Goal: Task Accomplishment & Management: Manage account settings

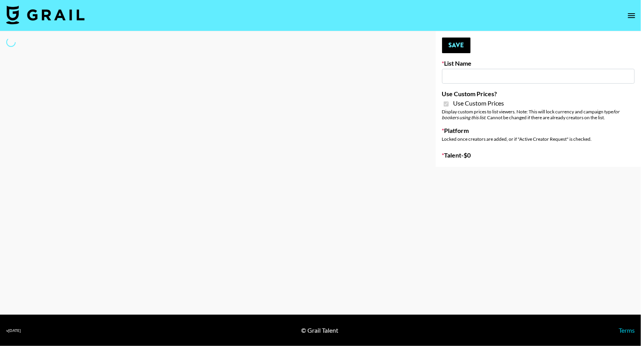
type input "DDG Beauty"
checkbox input "true"
select select "Brand"
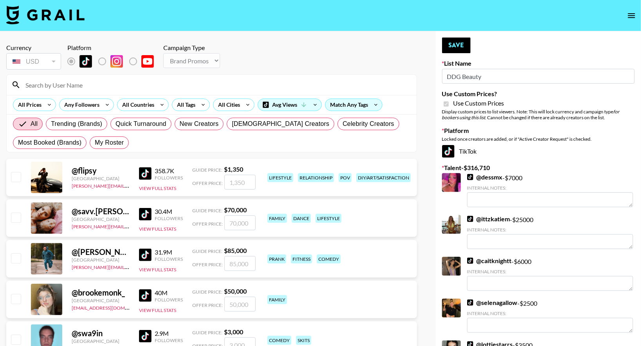
click at [180, 83] on input at bounding box center [216, 85] width 391 height 13
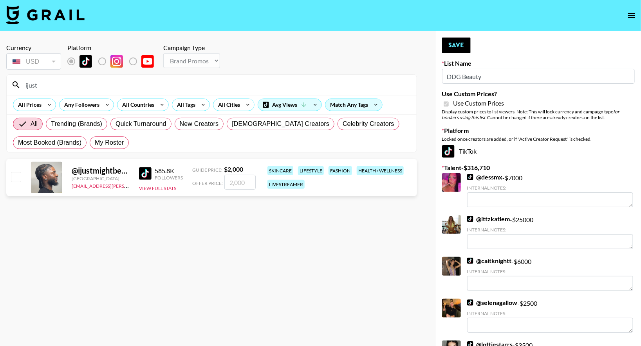
type input "ijust"
click at [17, 180] on input "checkbox" at bounding box center [15, 176] width 9 height 9
checkbox input "true"
click at [242, 182] on input "2000" at bounding box center [239, 182] width 31 height 15
type input "2"
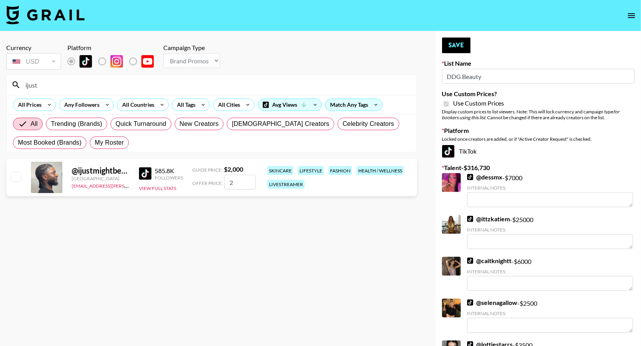
checkbox input "false"
checkbox input "true"
click at [237, 178] on input "1500" at bounding box center [239, 182] width 31 height 15
type input "100"
checkbox input "false"
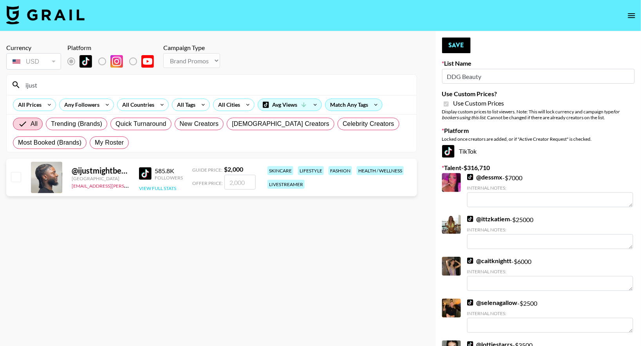
click at [155, 187] on button "View Full Stats" at bounding box center [157, 188] width 37 height 6
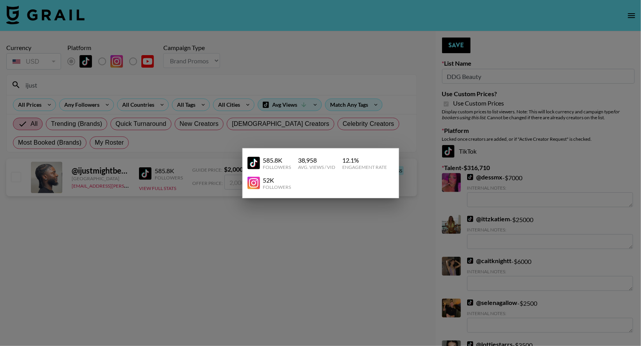
click at [189, 249] on div at bounding box center [320, 173] width 641 height 346
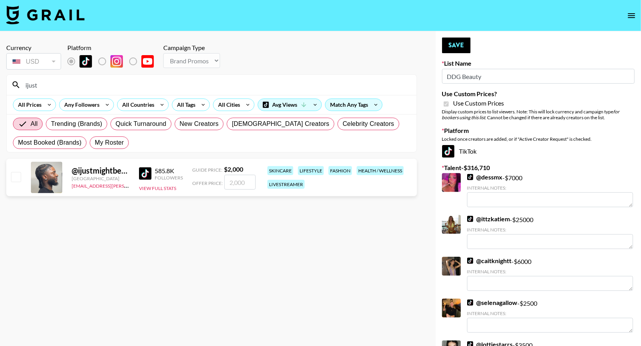
click at [229, 188] on input "number" at bounding box center [239, 182] width 31 height 15
click at [145, 169] on img at bounding box center [145, 173] width 13 height 13
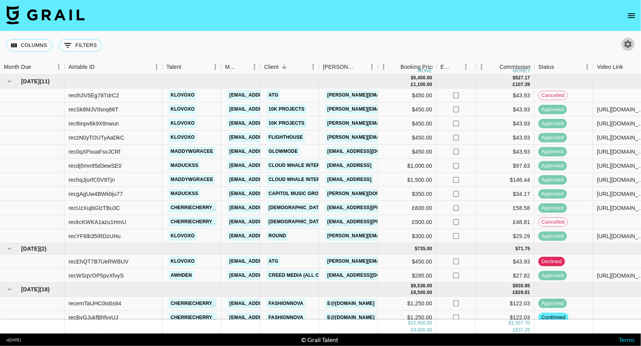
click at [629, 46] on icon "button" at bounding box center [627, 43] width 7 height 7
select select "[DATE]"
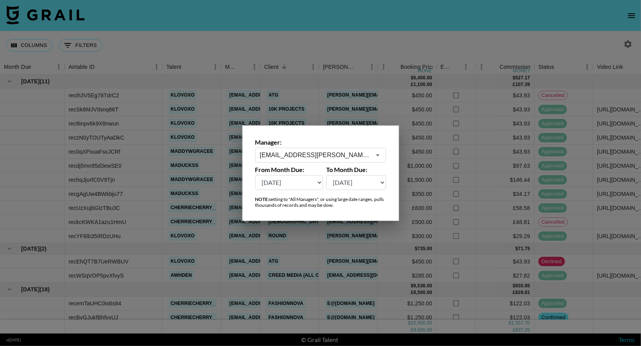
click at [355, 159] on input "[EMAIL_ADDRESS][PERSON_NAME][DOMAIN_NAME]" at bounding box center [315, 155] width 111 height 9
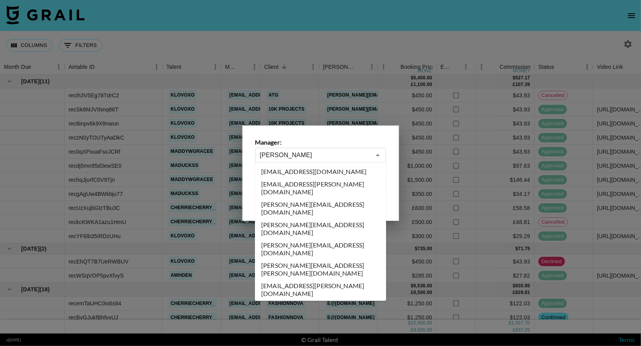
click at [308, 219] on li "[PERSON_NAME][EMAIL_ADDRESS][DOMAIN_NAME]" at bounding box center [320, 229] width 131 height 20
type input "[PERSON_NAME][EMAIL_ADDRESS][DOMAIN_NAME]"
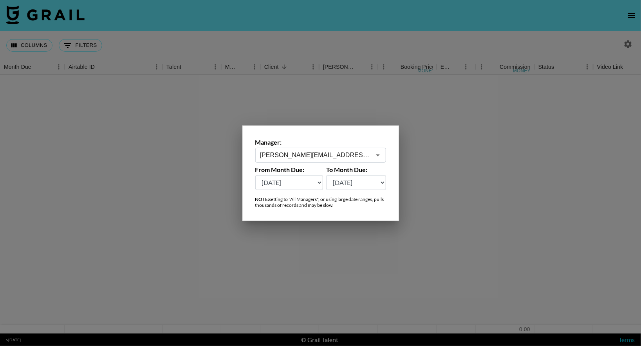
click at [403, 67] on div at bounding box center [320, 173] width 641 height 346
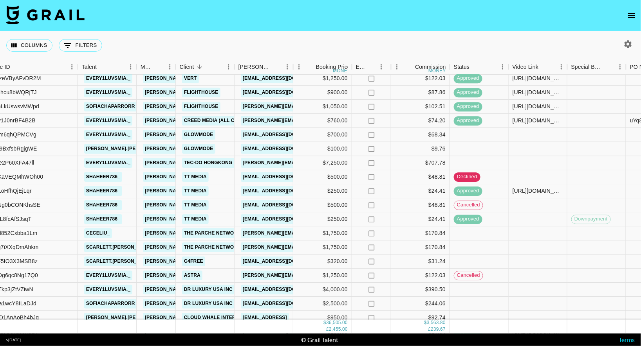
scroll to position [398, 85]
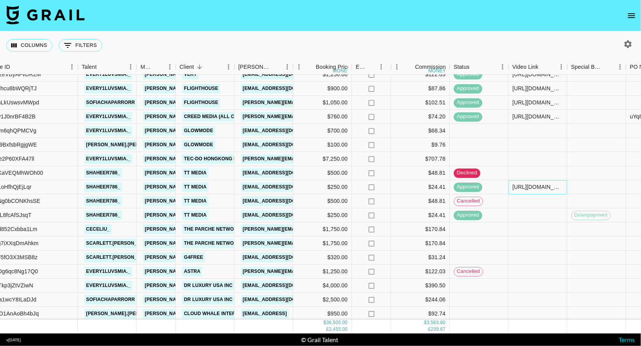
click at [539, 184] on div "[URL][DOMAIN_NAME]" at bounding box center [537, 188] width 50 height 8
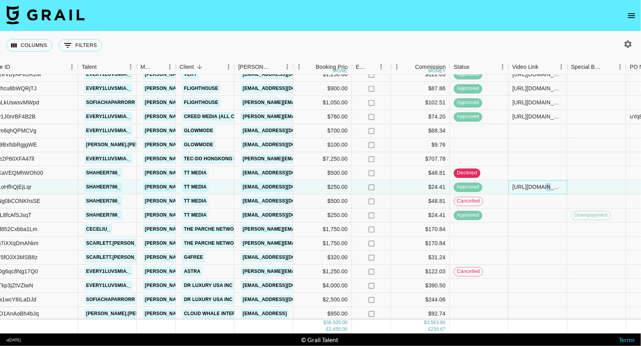
click at [539, 184] on div "[URL][DOMAIN_NAME]" at bounding box center [537, 188] width 50 height 8
click at [163, 38] on div "Columns 0 Filters + Booking" at bounding box center [320, 45] width 641 height 28
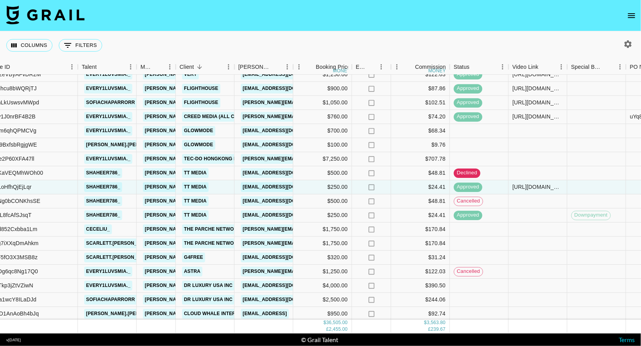
click at [166, 6] on nav at bounding box center [320, 15] width 641 height 31
